Goal: Task Accomplishment & Management: Manage account settings

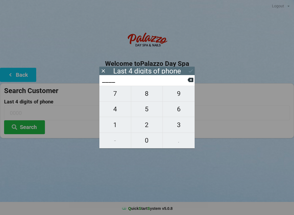
click at [118, 115] on span "4" at bounding box center [115, 108] width 32 height 11
type input "4___"
click at [179, 128] on span "3" at bounding box center [179, 124] width 32 height 11
type input "43__"
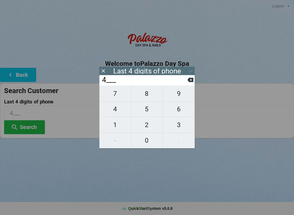
type input "43__"
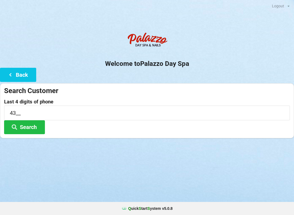
click at [109, 153] on div "Logout Logout Sign-In Welcome to Palazzo Day Spa Back Search Customer Last 4 di…" at bounding box center [147, 107] width 294 height 215
click at [25, 128] on button "Search" at bounding box center [24, 127] width 41 height 14
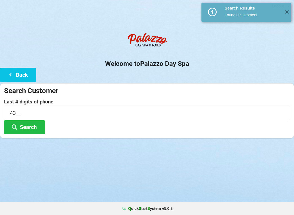
click at [12, 70] on button "Back" at bounding box center [18, 75] width 36 height 14
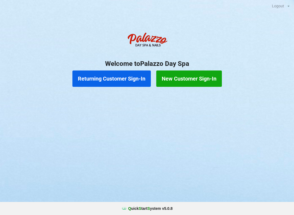
click at [101, 78] on button "Returning Customer Sign-In" at bounding box center [111, 79] width 78 height 16
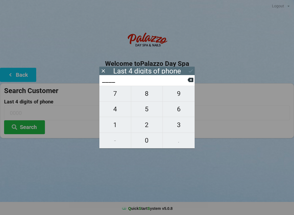
click at [118, 111] on span "4" at bounding box center [115, 108] width 32 height 11
type input "4___"
click at [182, 126] on span "3" at bounding box center [179, 124] width 32 height 11
type input "43__"
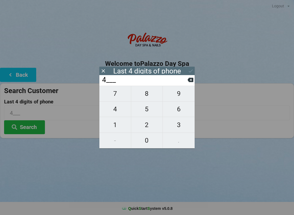
type input "43__"
click at [146, 145] on span "0" at bounding box center [147, 140] width 32 height 11
type input "430_"
click at [183, 126] on span "3" at bounding box center [179, 124] width 32 height 11
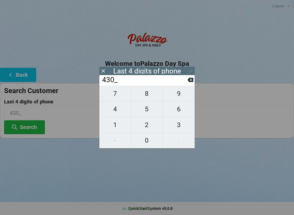
type input "4303"
click at [192, 73] on icon at bounding box center [191, 71] width 6 height 6
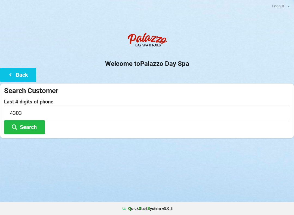
click at [24, 130] on button "Search" at bounding box center [24, 127] width 41 height 14
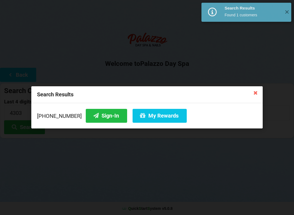
click at [153, 120] on button "My Rewards" at bounding box center [160, 116] width 54 height 14
